Goal: Information Seeking & Learning: Learn about a topic

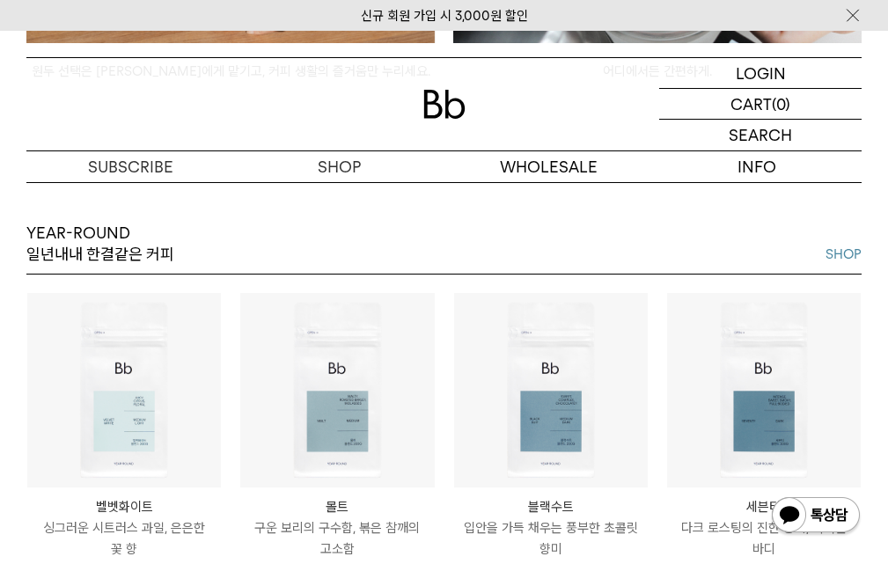
scroll to position [1496, 0]
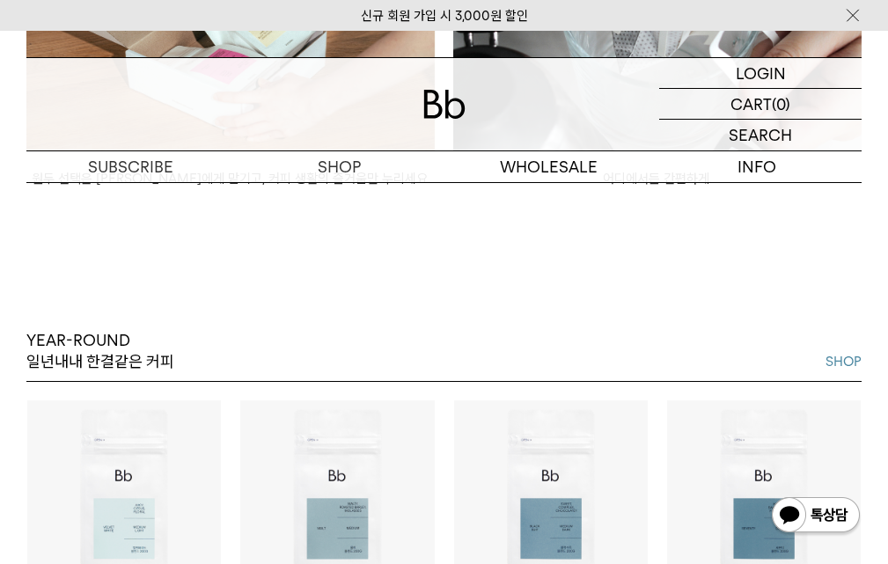
click at [841, 351] on link "SHOP" at bounding box center [844, 361] width 36 height 21
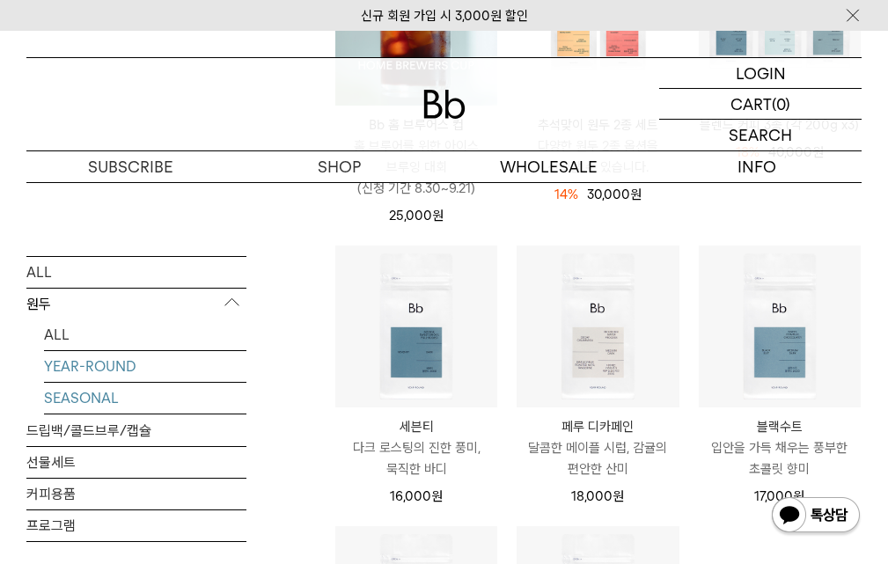
scroll to position [440, 0]
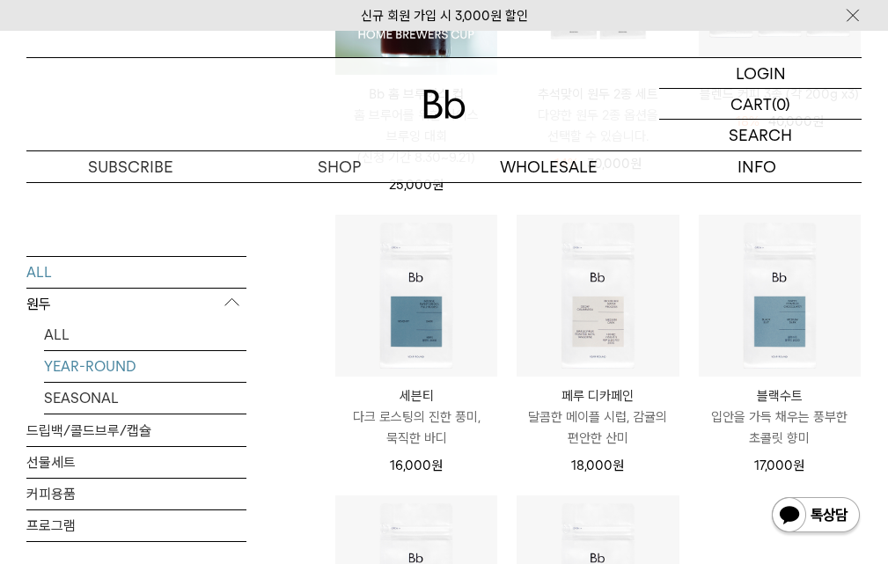
click at [42, 276] on link "ALL" at bounding box center [136, 271] width 220 height 31
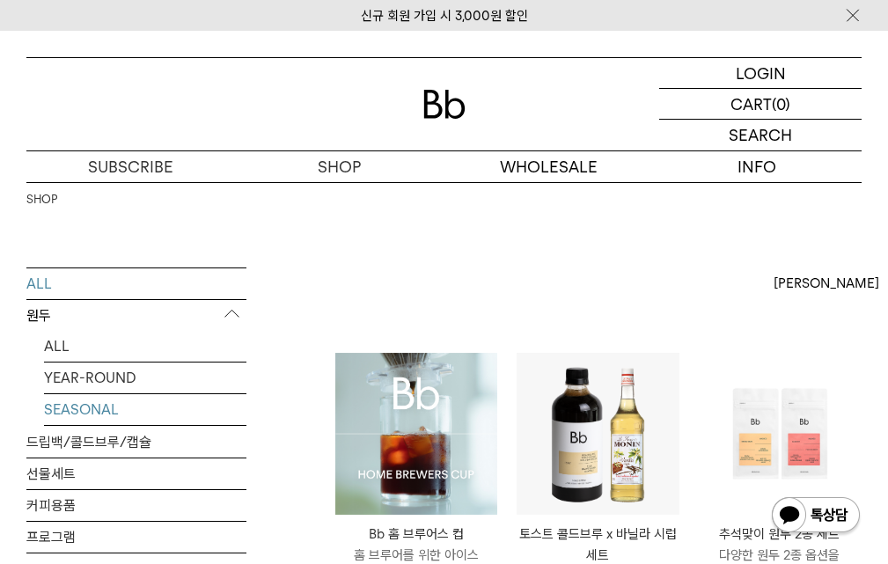
click at [71, 410] on link "SEASONAL" at bounding box center [145, 409] width 202 height 31
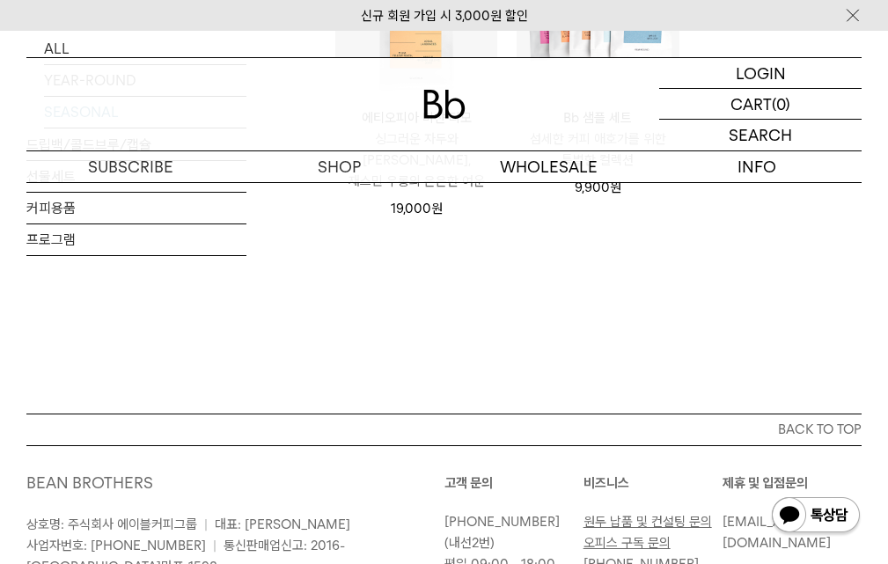
scroll to position [968, 0]
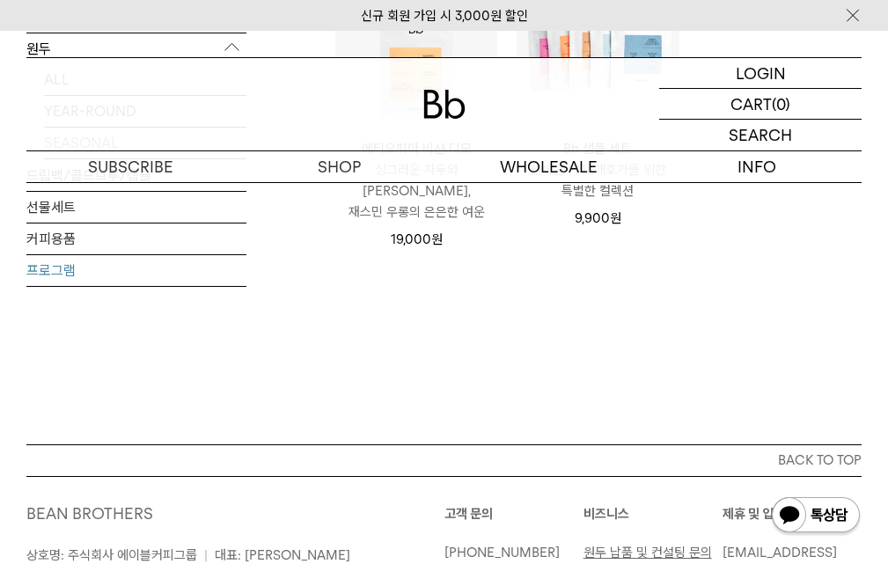
click at [50, 254] on link "프로그램" at bounding box center [136, 269] width 220 height 31
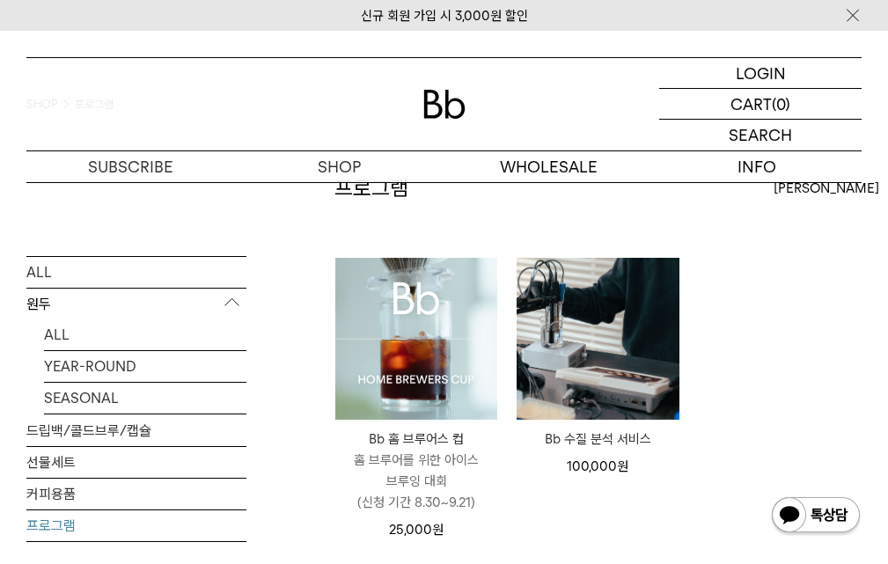
scroll to position [88, 0]
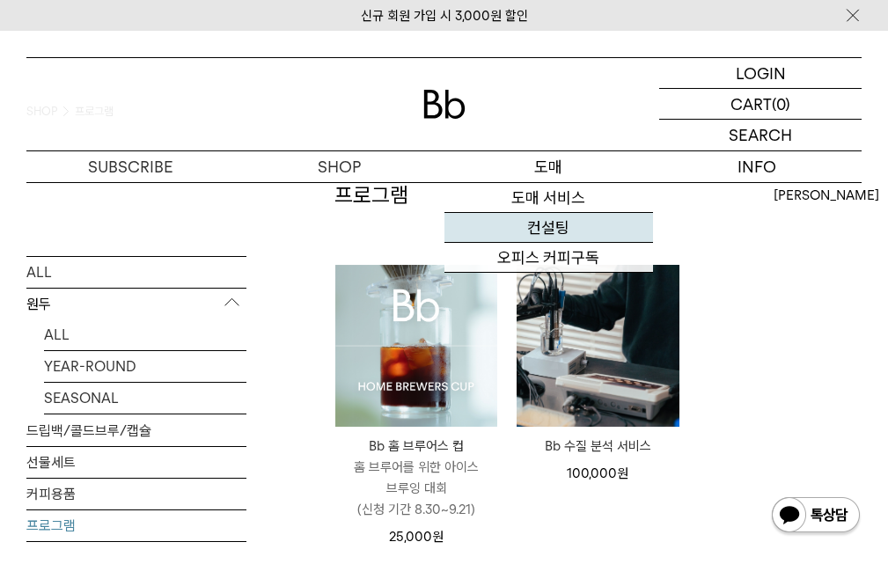
click at [547, 234] on link "컨설팅" at bounding box center [549, 228] width 209 height 30
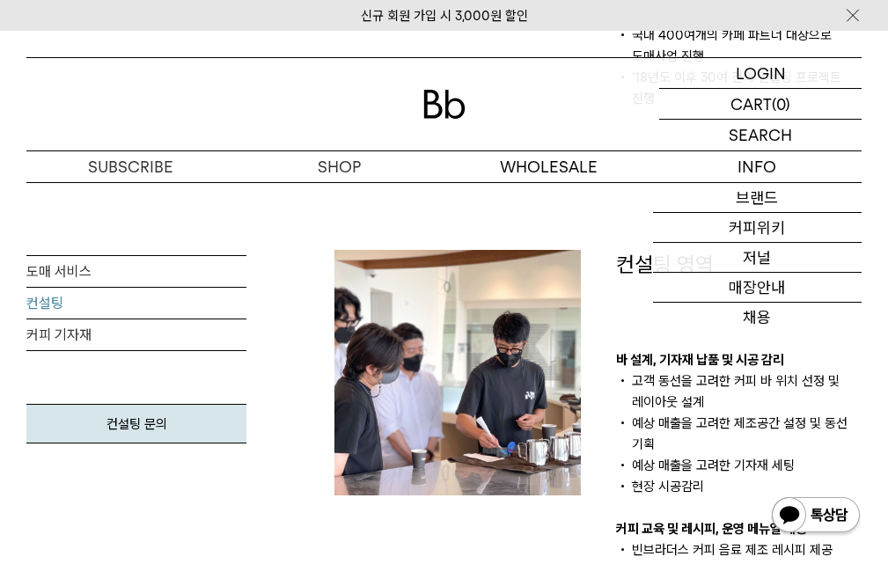
scroll to position [792, 0]
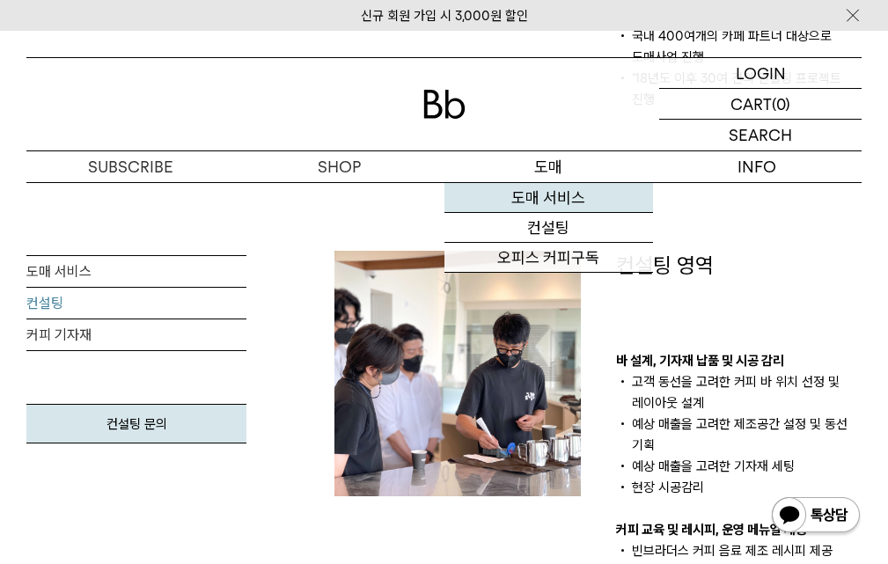
click at [554, 199] on link "도매 서비스" at bounding box center [549, 198] width 209 height 30
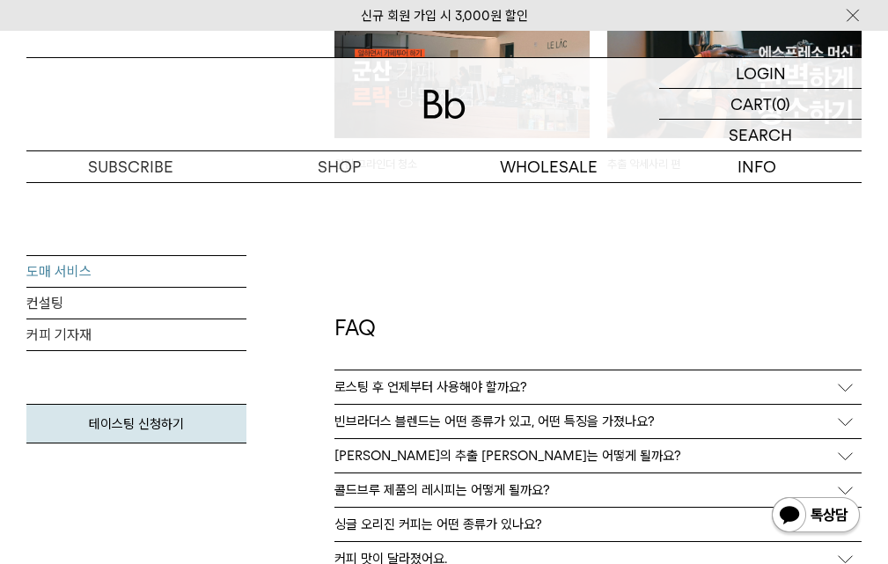
scroll to position [4225, 0]
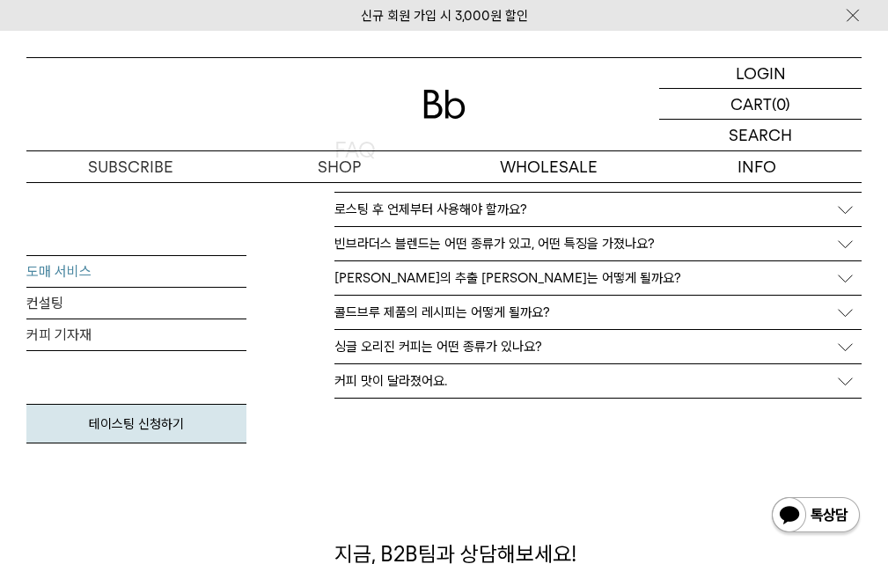
click at [421, 373] on p "커피 맛이 달라졌어요." at bounding box center [390, 381] width 113 height 16
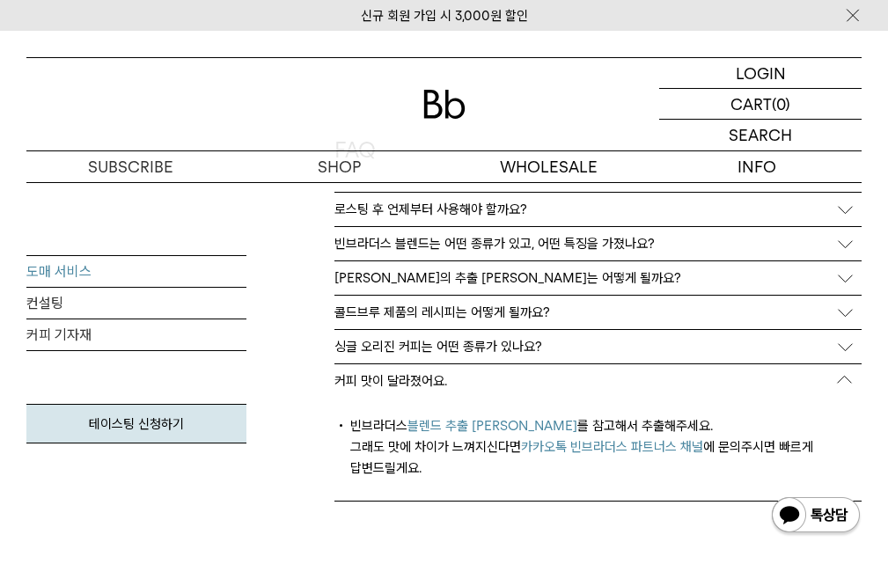
click at [438, 348] on p "싱글 오리진 커피는 어떤 종류가 있나요?" at bounding box center [438, 347] width 208 height 16
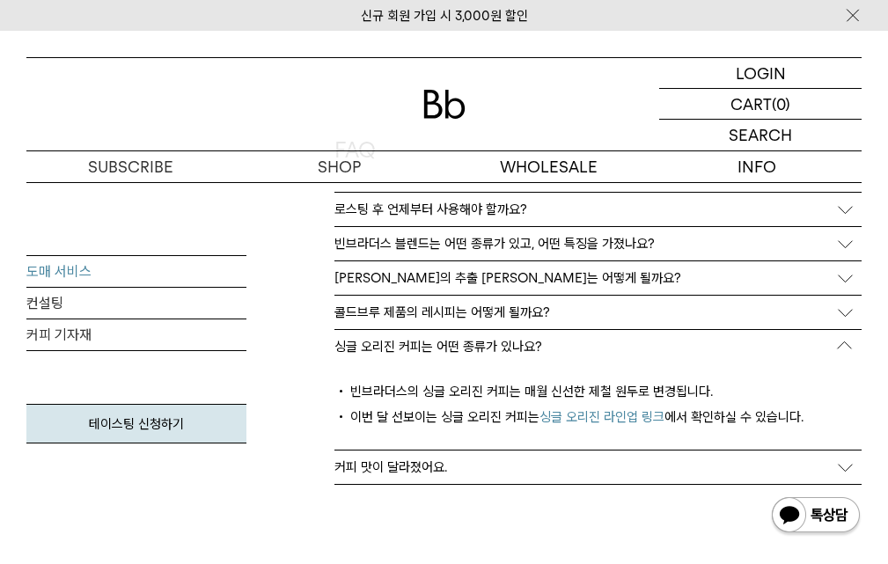
click at [432, 319] on p "콜드브루 제품의 레시피는 어떻게 될까요?" at bounding box center [442, 313] width 216 height 16
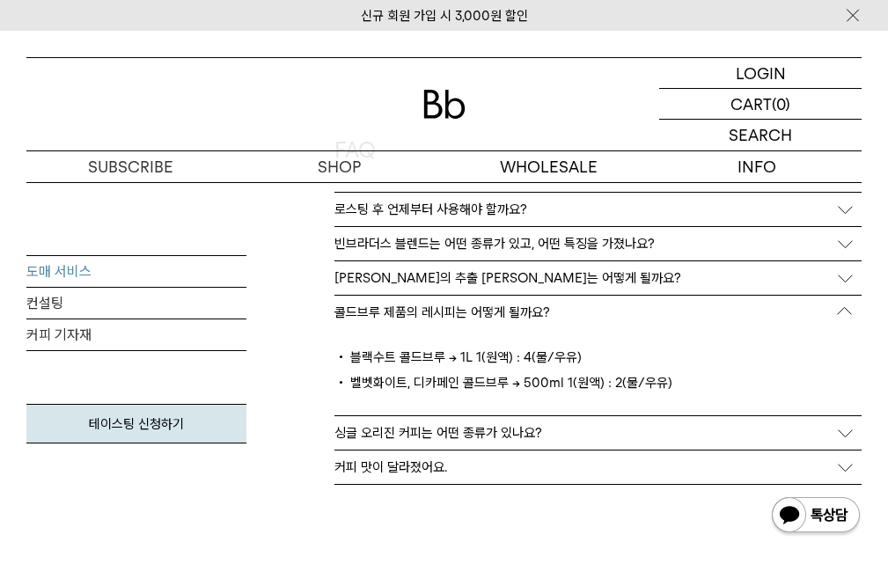
click at [428, 276] on p "블렌드의 추출 레시피는 어떻게 될까요?" at bounding box center [507, 278] width 347 height 16
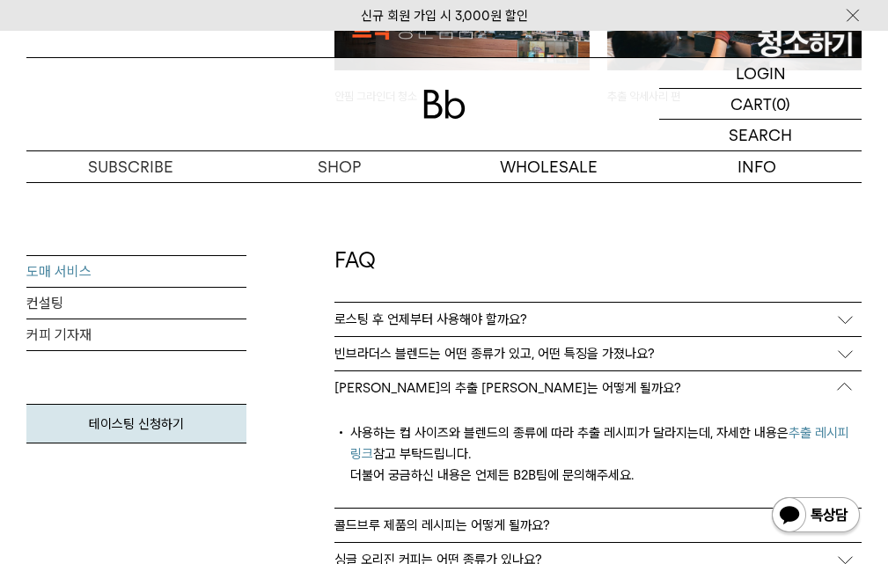
scroll to position [3961, 0]
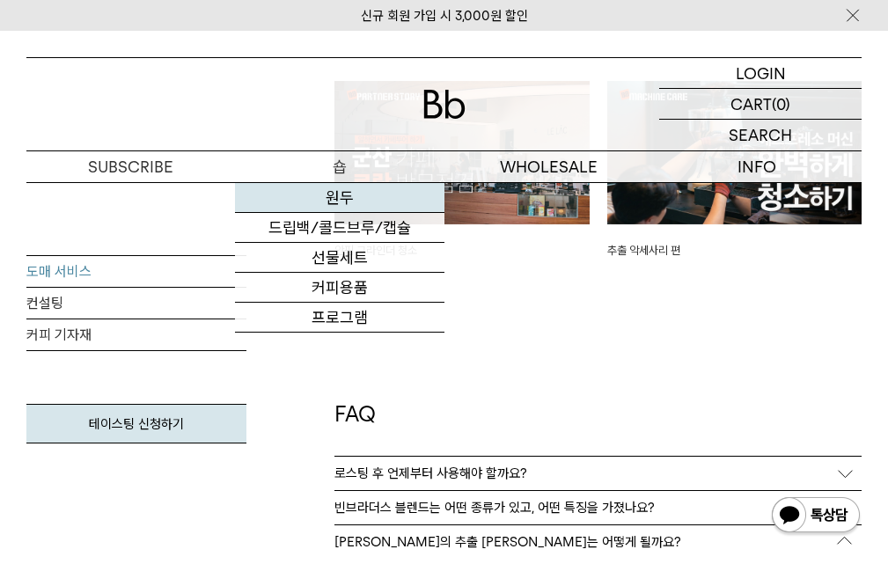
click at [348, 187] on link "원두" at bounding box center [339, 198] width 209 height 30
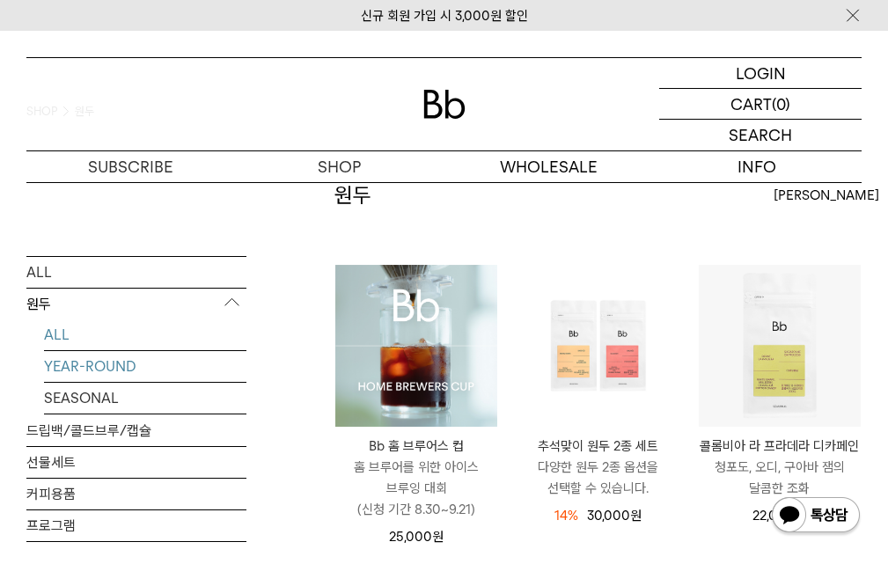
click at [120, 367] on link "YEAR-ROUND" at bounding box center [145, 365] width 202 height 31
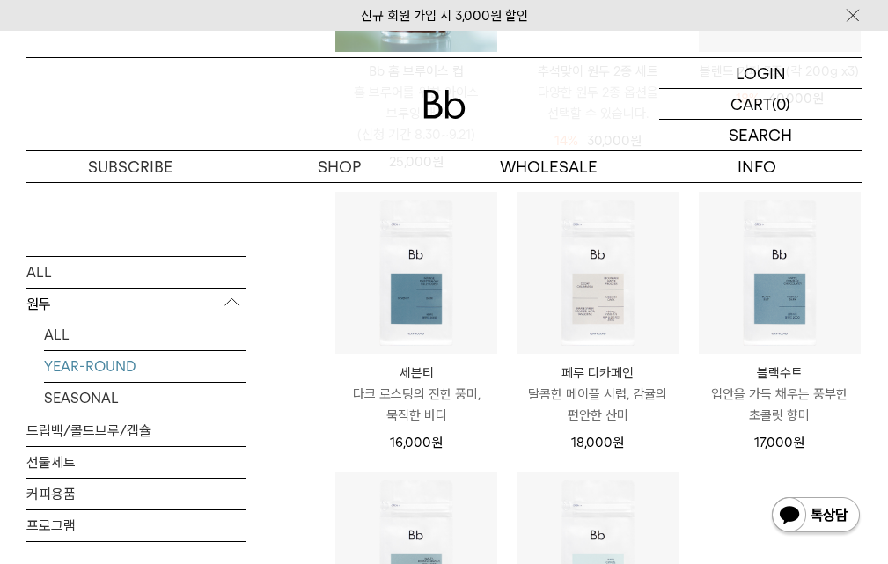
scroll to position [440, 0]
